Goal: Task Accomplishment & Management: Manage account settings

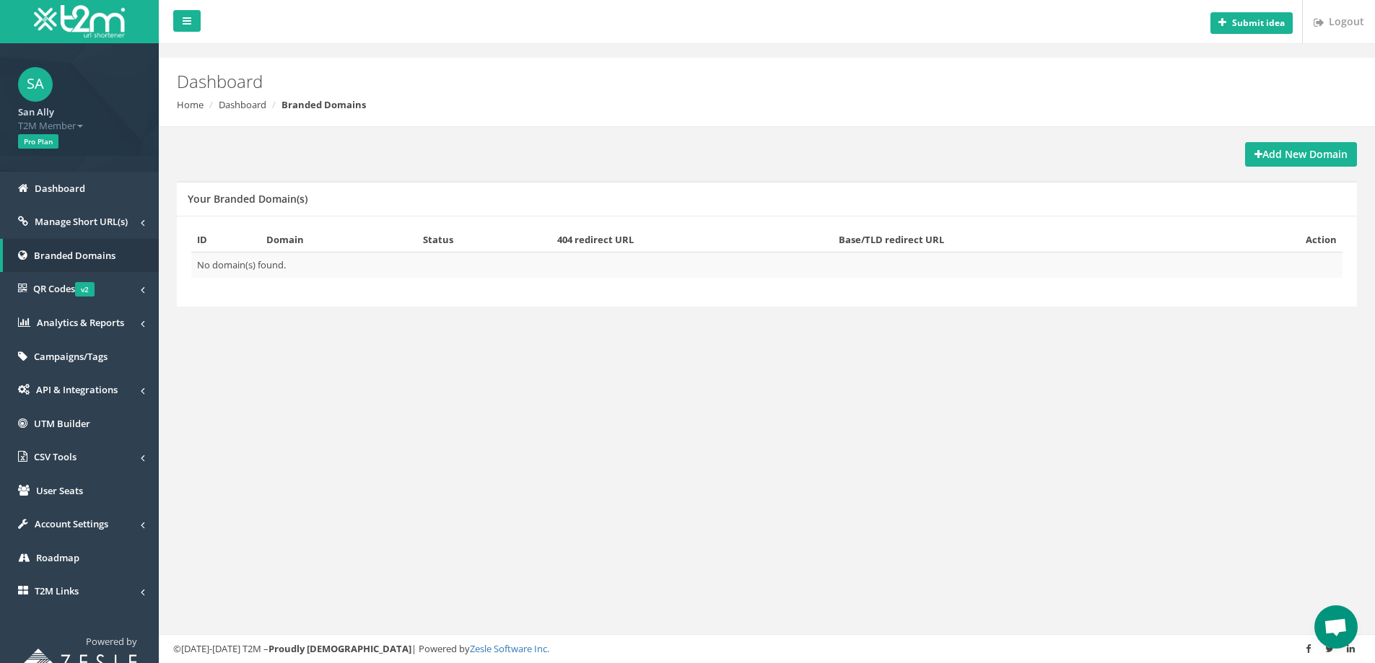
drag, startPoint x: 616, startPoint y: 139, endPoint x: 1212, endPoint y: 321, distance: 623.4
click at [1211, 335] on div "Add New Domain Your Branded Domain(s) ID Domain Status 404 redirect URL Base/TL…" at bounding box center [767, 240] width 1195 height 227
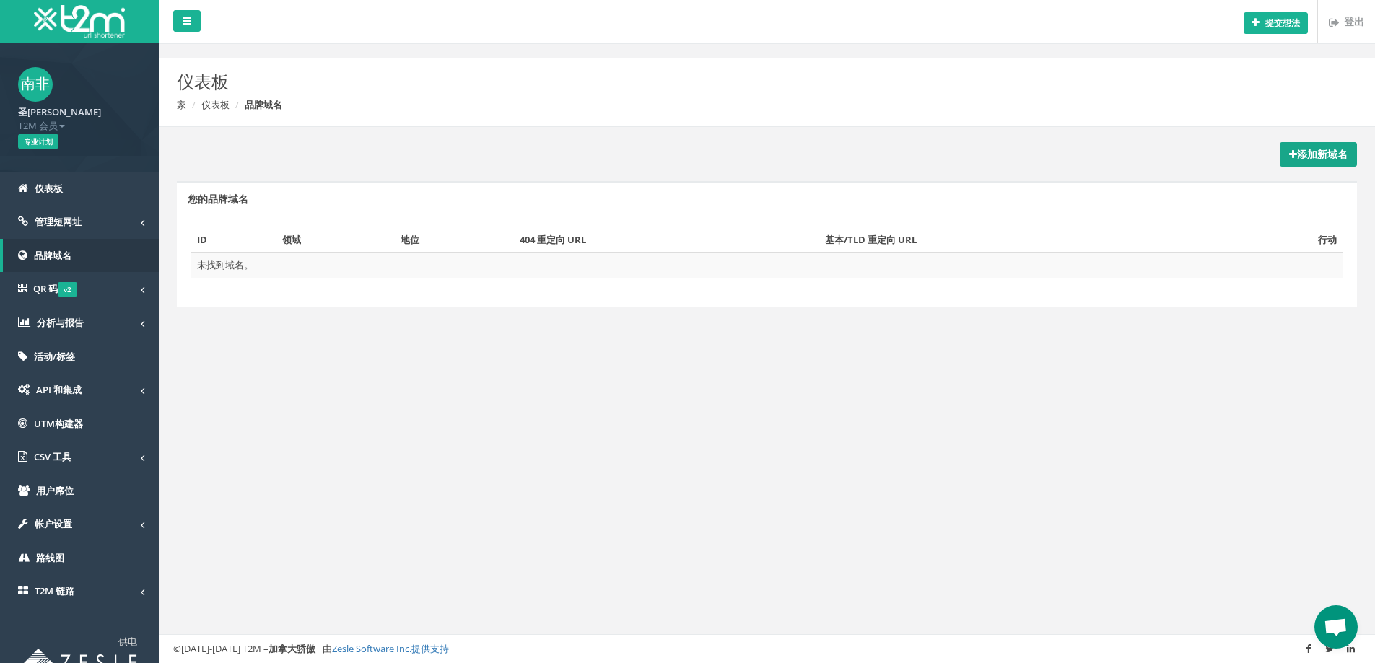
click at [1319, 148] on font "添加新域名" at bounding box center [1322, 154] width 51 height 14
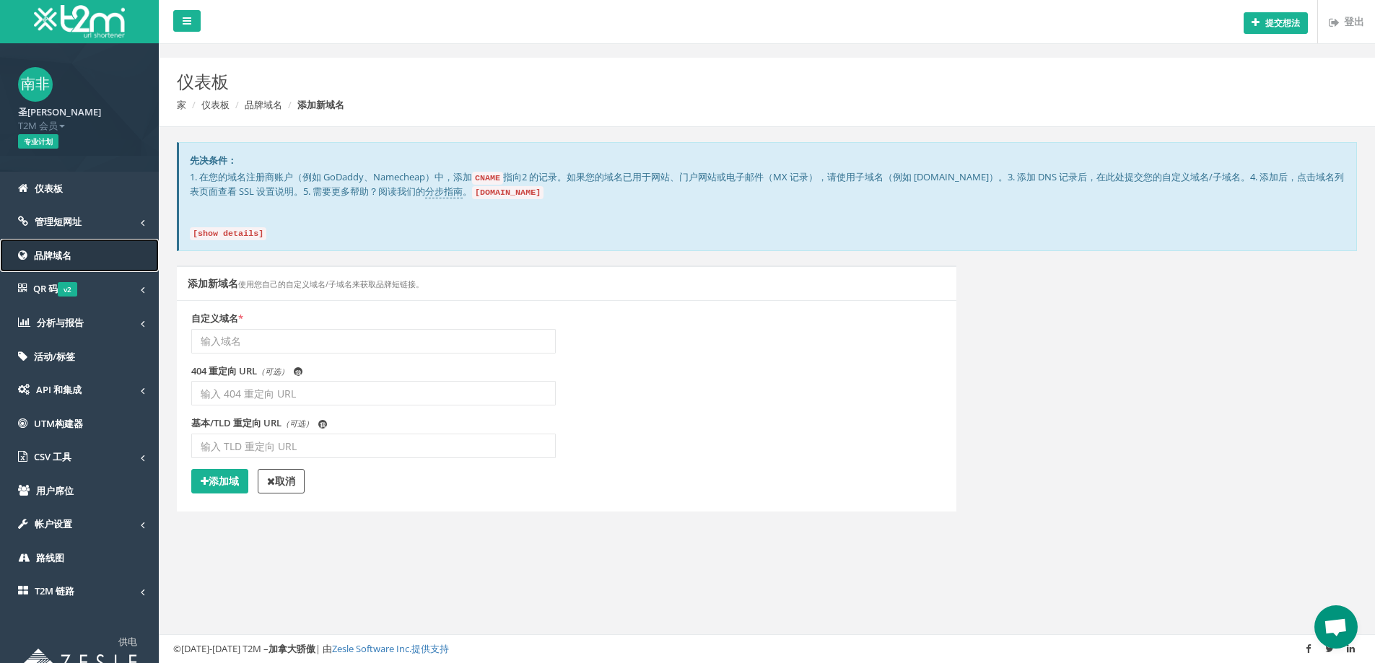
click at [43, 245] on link "品牌域名" at bounding box center [79, 256] width 159 height 34
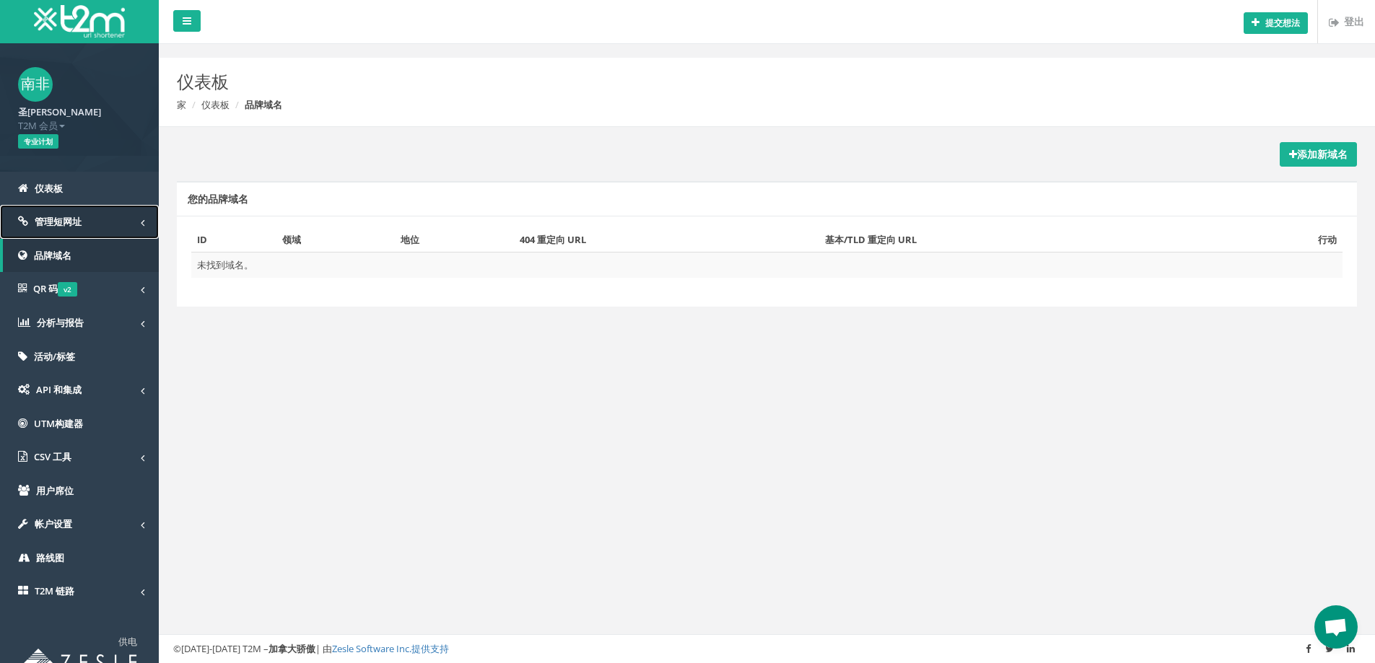
click at [103, 222] on link "管理短网址" at bounding box center [79, 222] width 159 height 34
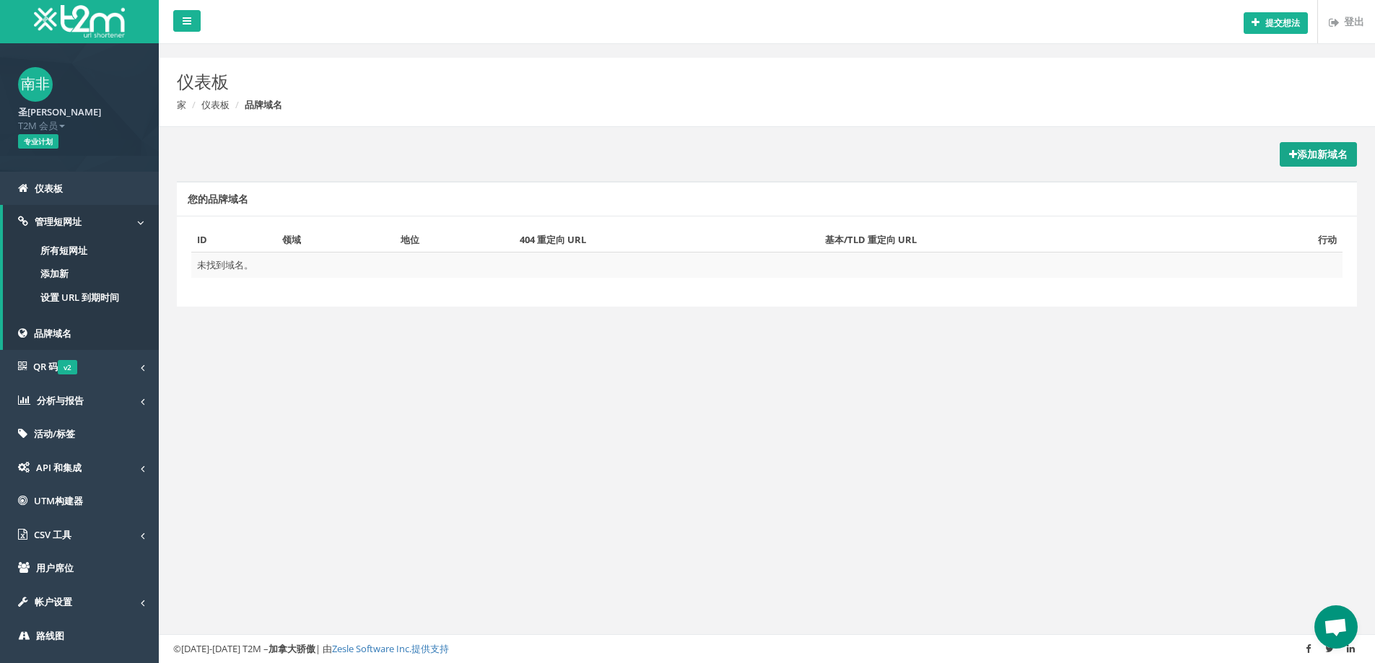
click at [1348, 153] on link "添加新域名" at bounding box center [1318, 154] width 77 height 25
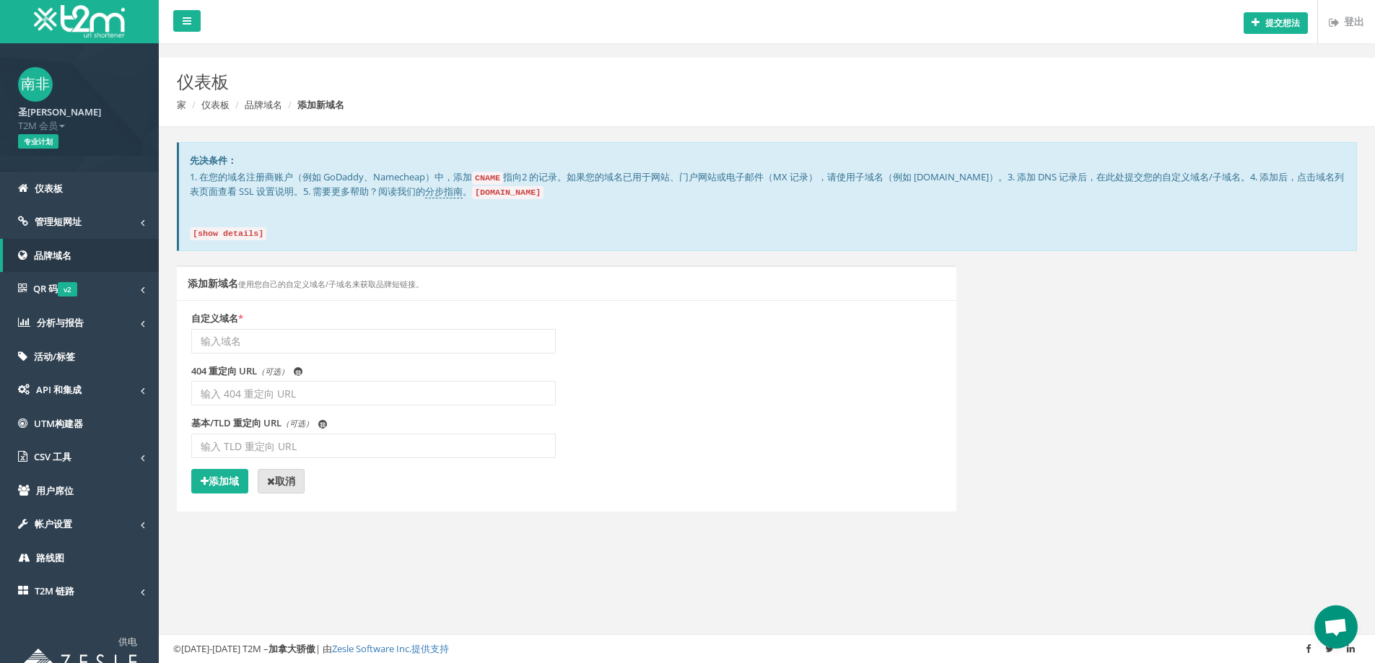
click at [296, 481] on link "取消" at bounding box center [281, 481] width 47 height 25
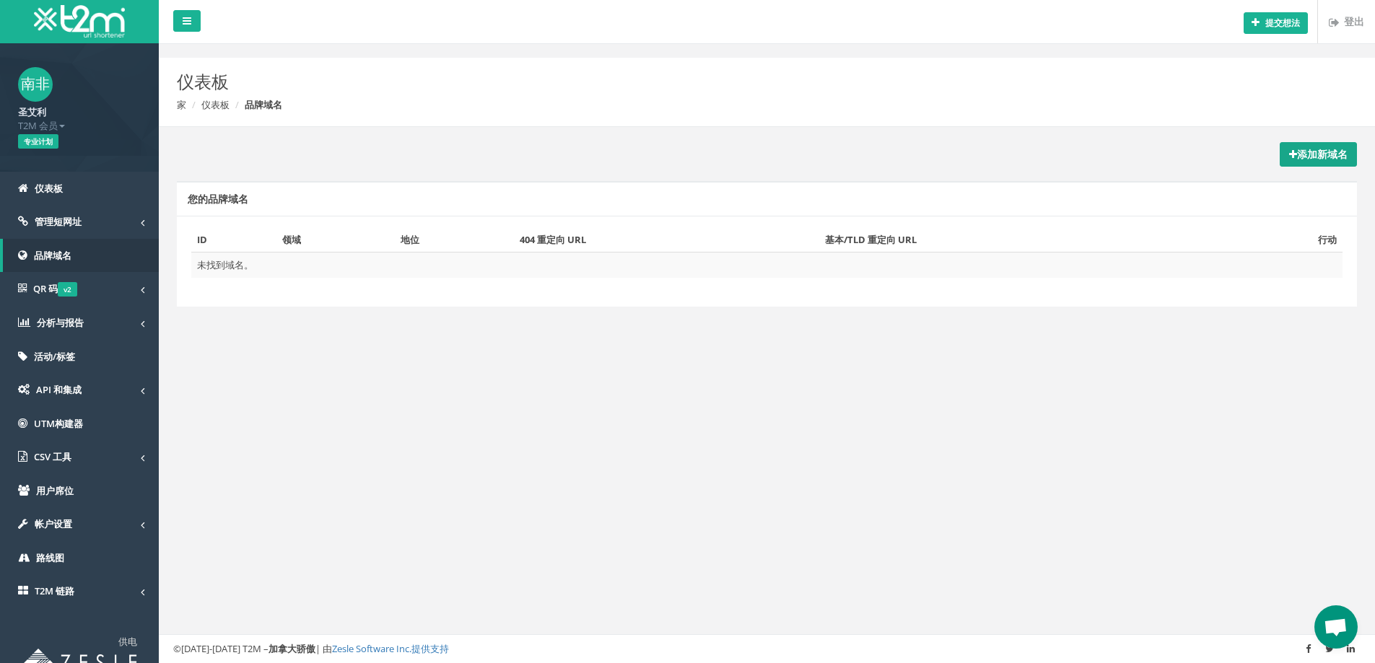
click at [1345, 159] on font "添加新域名" at bounding box center [1322, 154] width 51 height 14
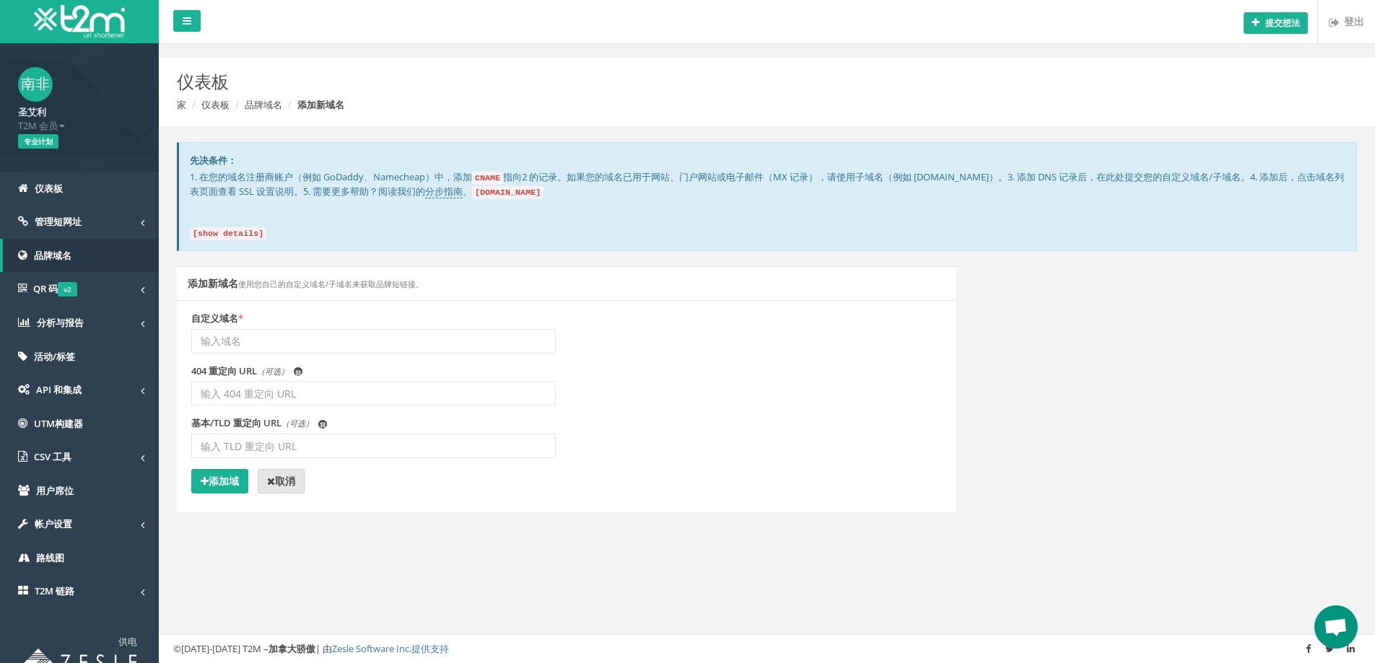
click at [281, 488] on link "取消" at bounding box center [281, 481] width 47 height 25
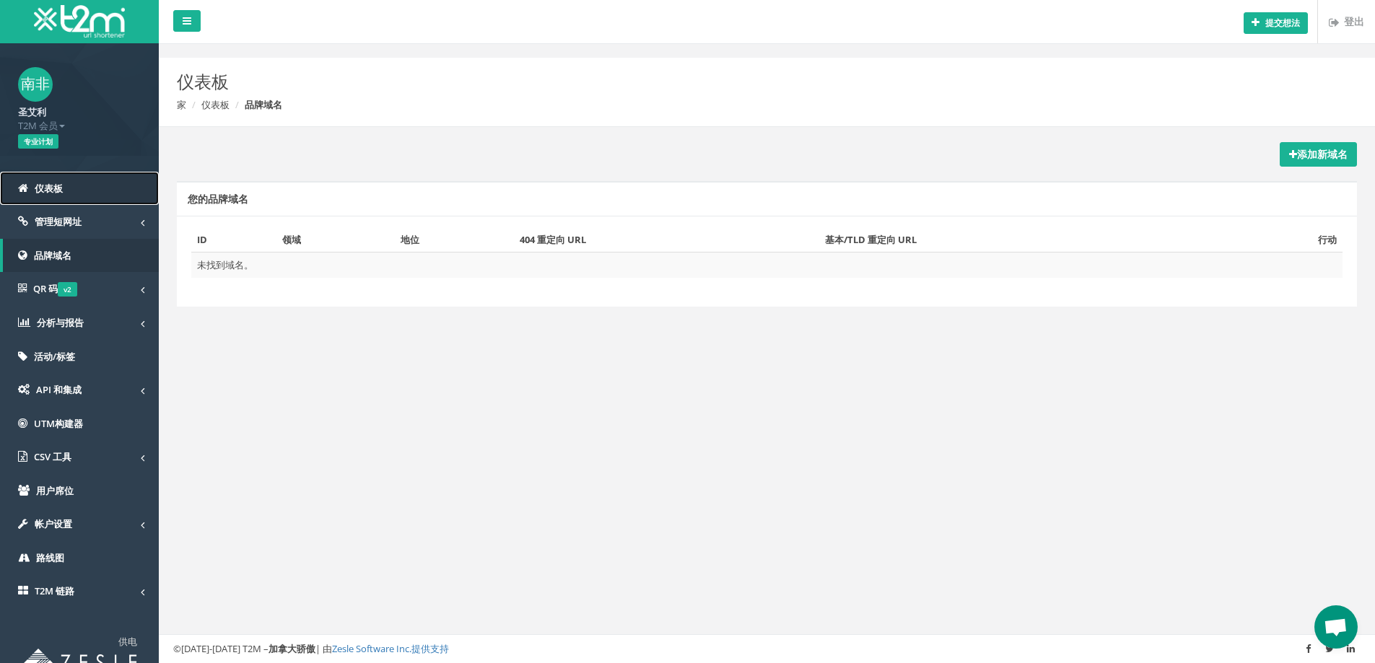
click at [82, 173] on link "仪表板" at bounding box center [79, 189] width 159 height 34
